Goal: Information Seeking & Learning: Understand process/instructions

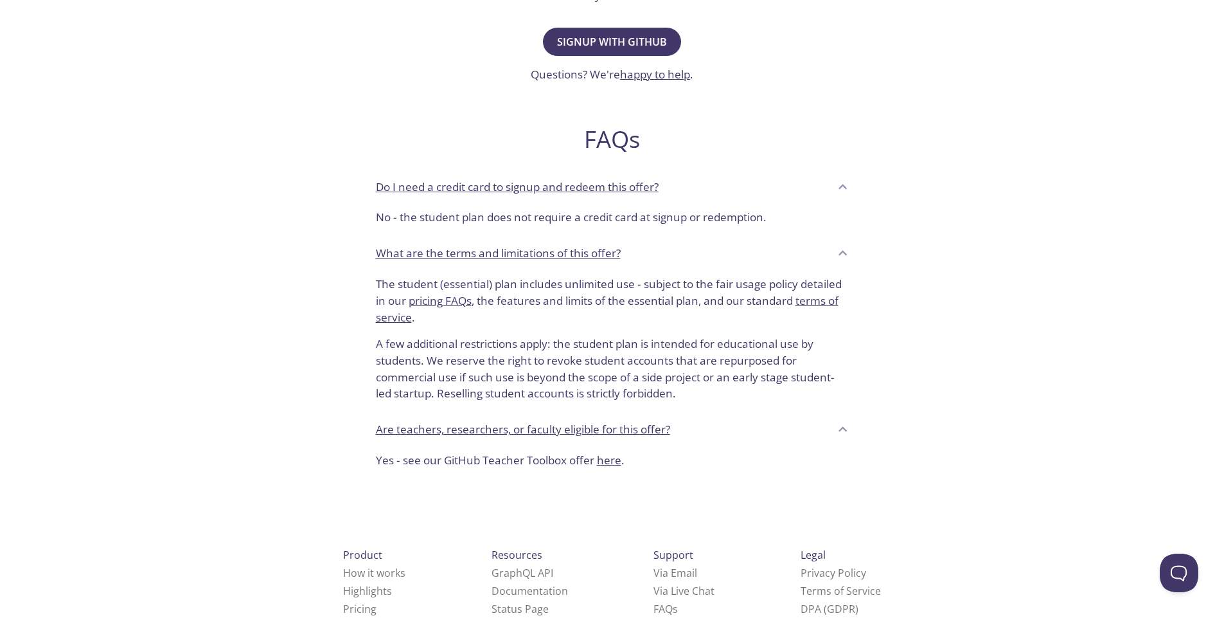
scroll to position [417, 0]
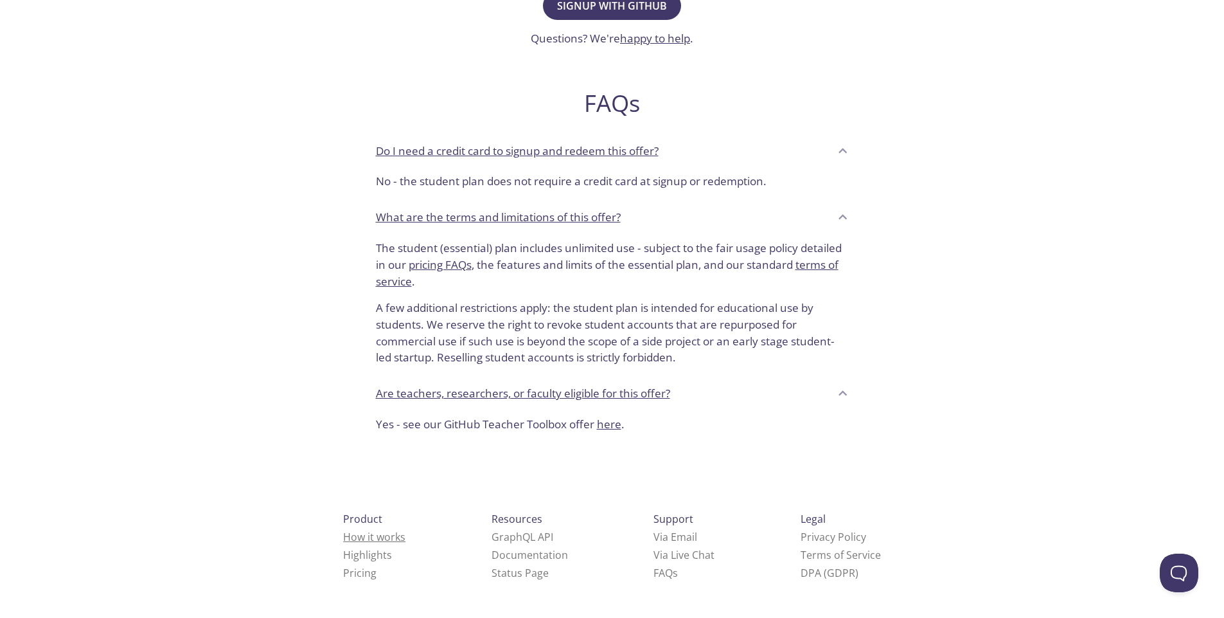
click at [367, 537] on link "How it works" at bounding box center [374, 537] width 62 height 14
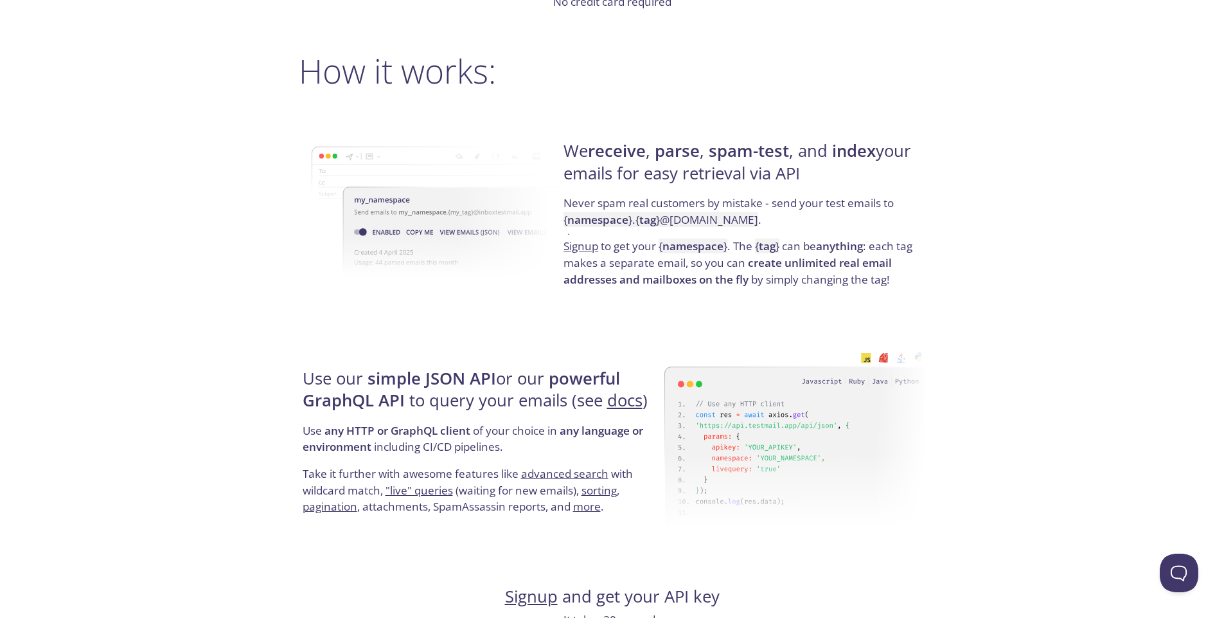
scroll to position [1041, 0]
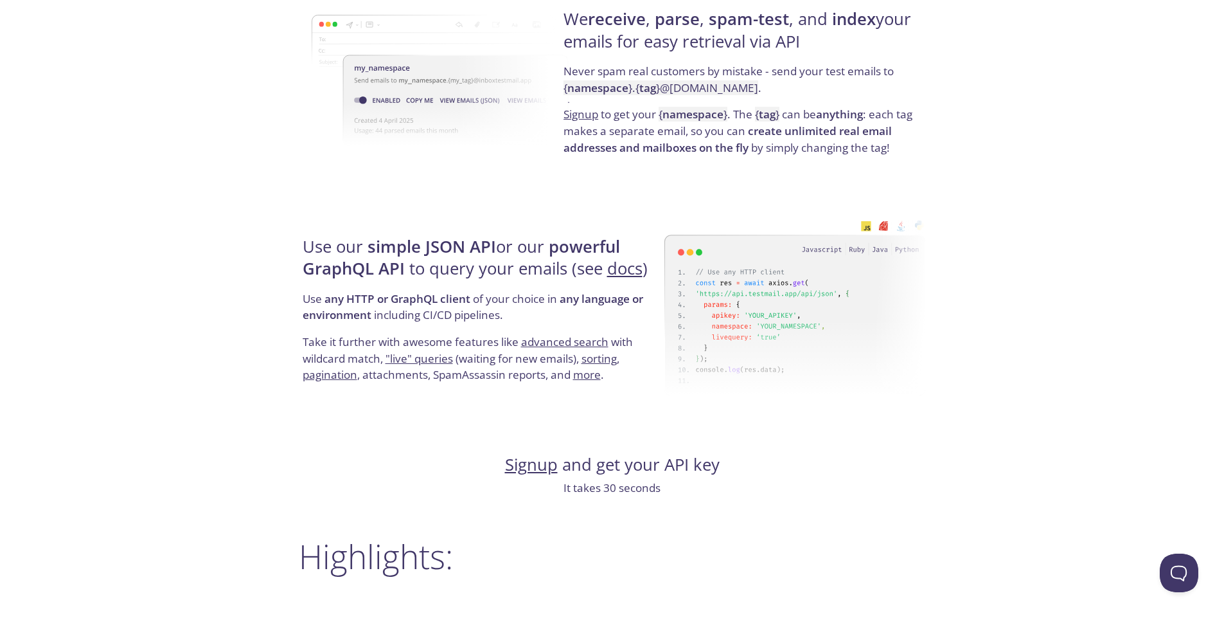
click at [881, 224] on img at bounding box center [796, 307] width 262 height 203
click at [891, 224] on img at bounding box center [796, 307] width 262 height 203
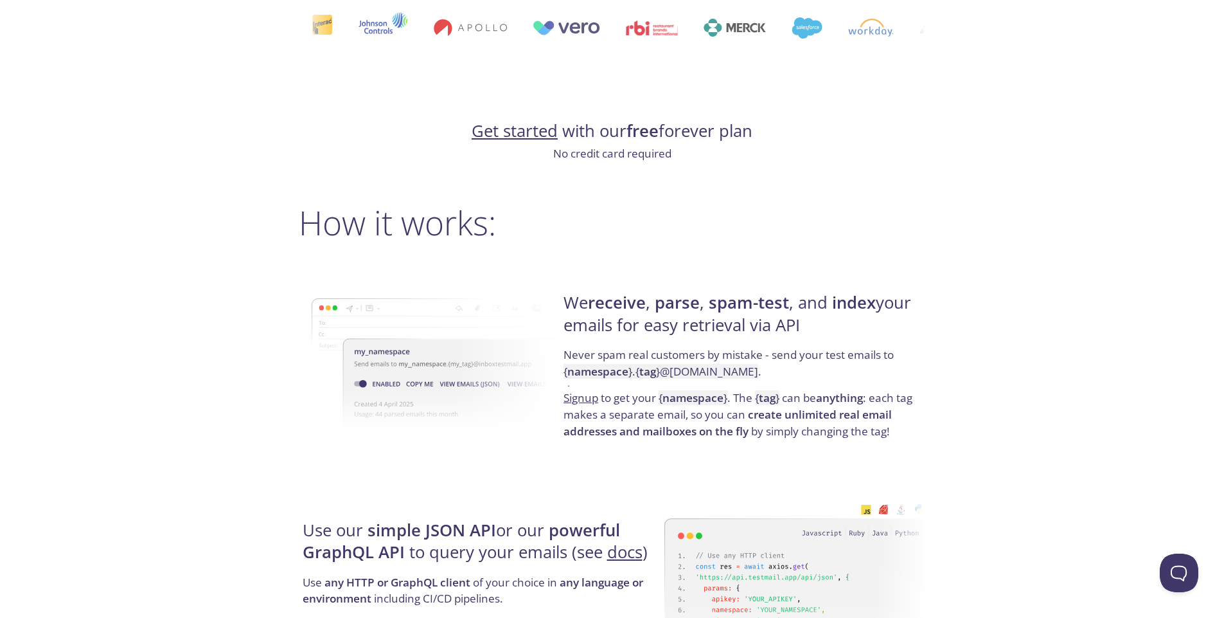
scroll to position [586, 0]
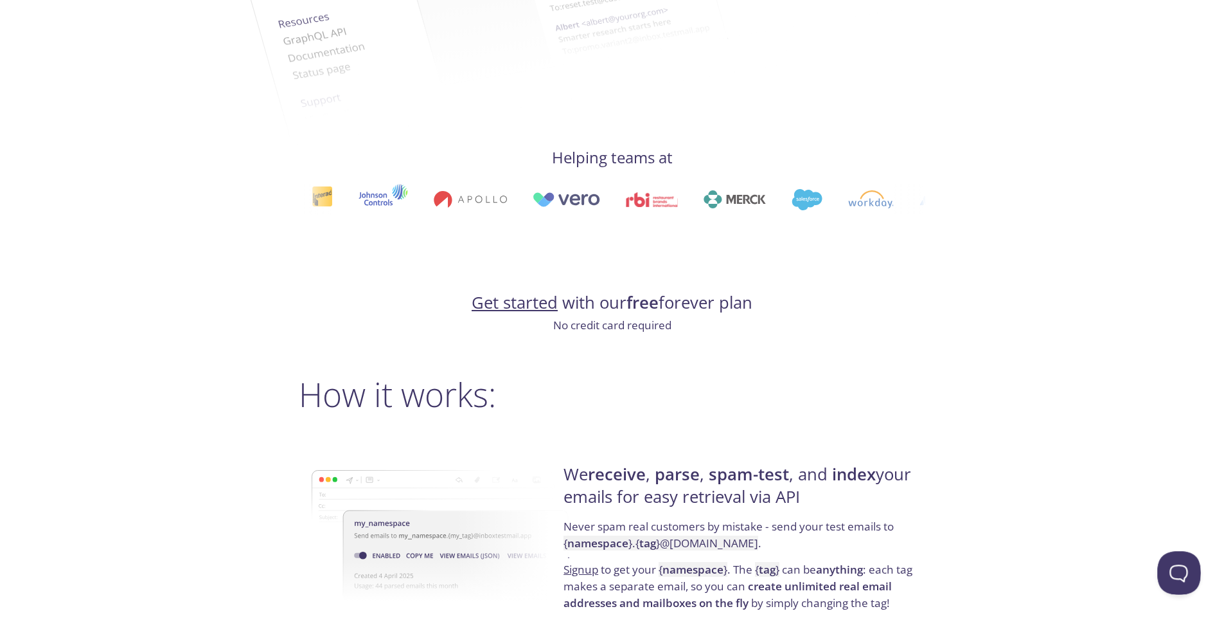
click at [1176, 571] on button "Open Beacon popover" at bounding box center [1177, 570] width 39 height 39
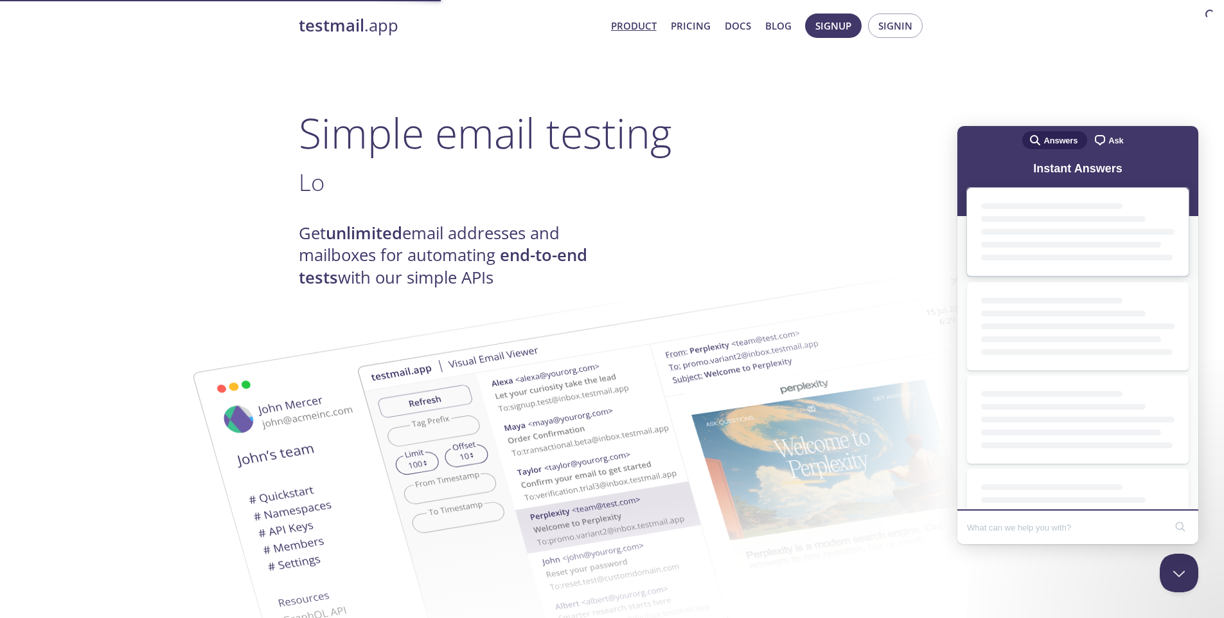
scroll to position [0, 0]
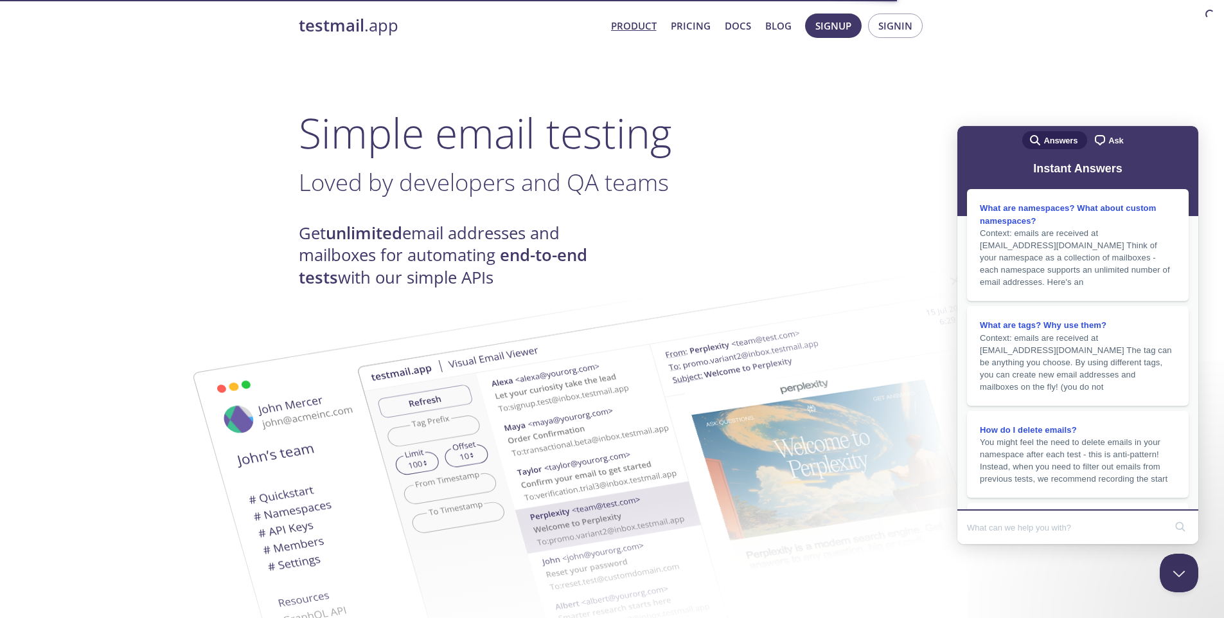
drag, startPoint x: 1183, startPoint y: 557, endPoint x: 2387, endPoint y: 1086, distance: 1315.6
click at [1182, 559] on button "Close Beacon popover" at bounding box center [1177, 570] width 39 height 39
